Goal: Task Accomplishment & Management: Manage account settings

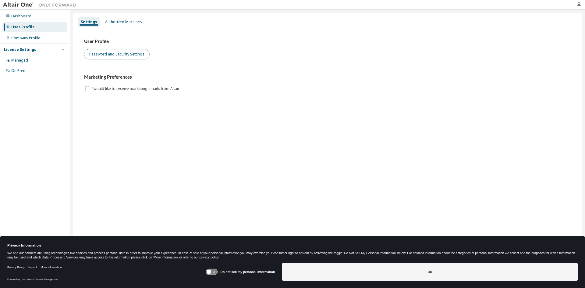
click at [126, 55] on button "Password and Security Settings" at bounding box center [117, 54] width 66 height 10
